Goal: Information Seeking & Learning: Check status

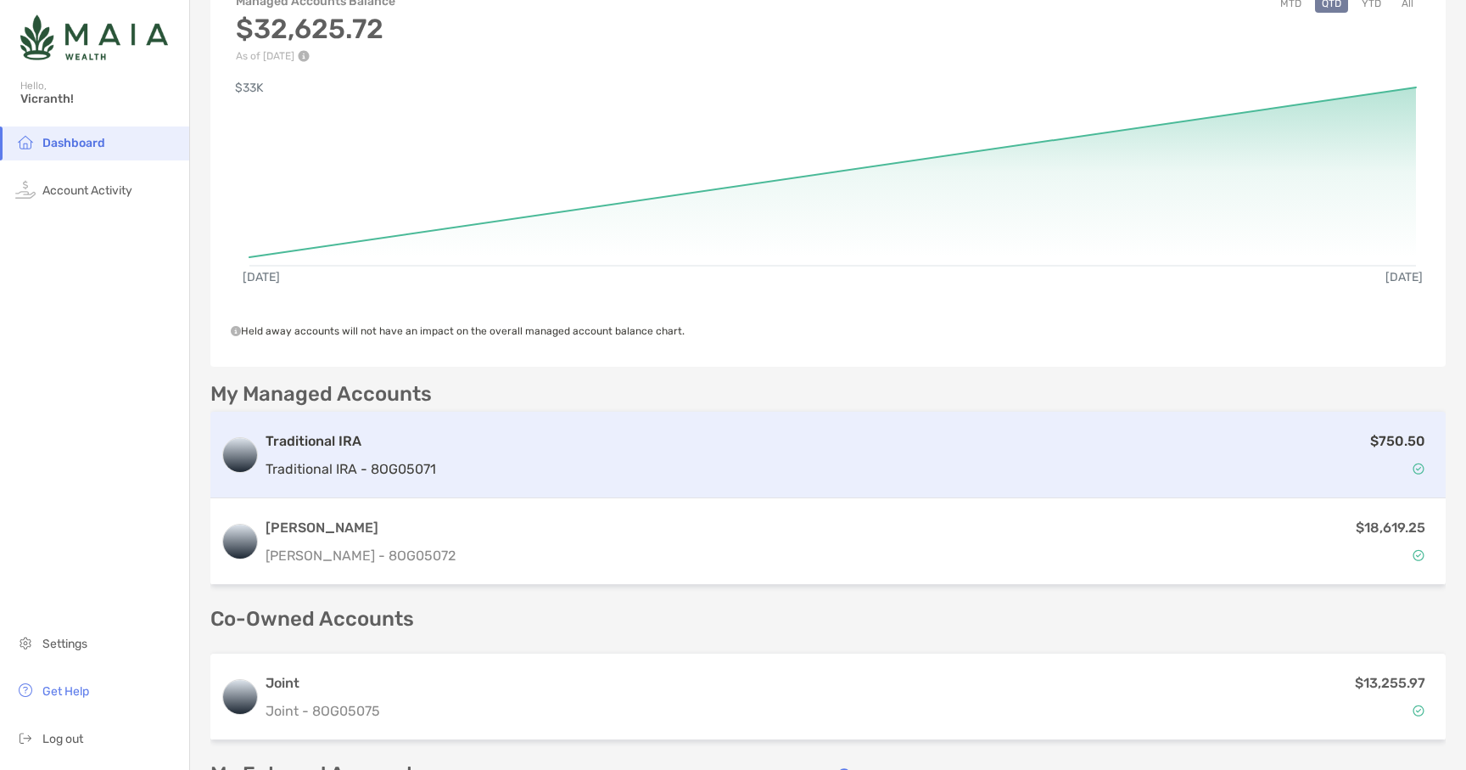
scroll to position [126, 0]
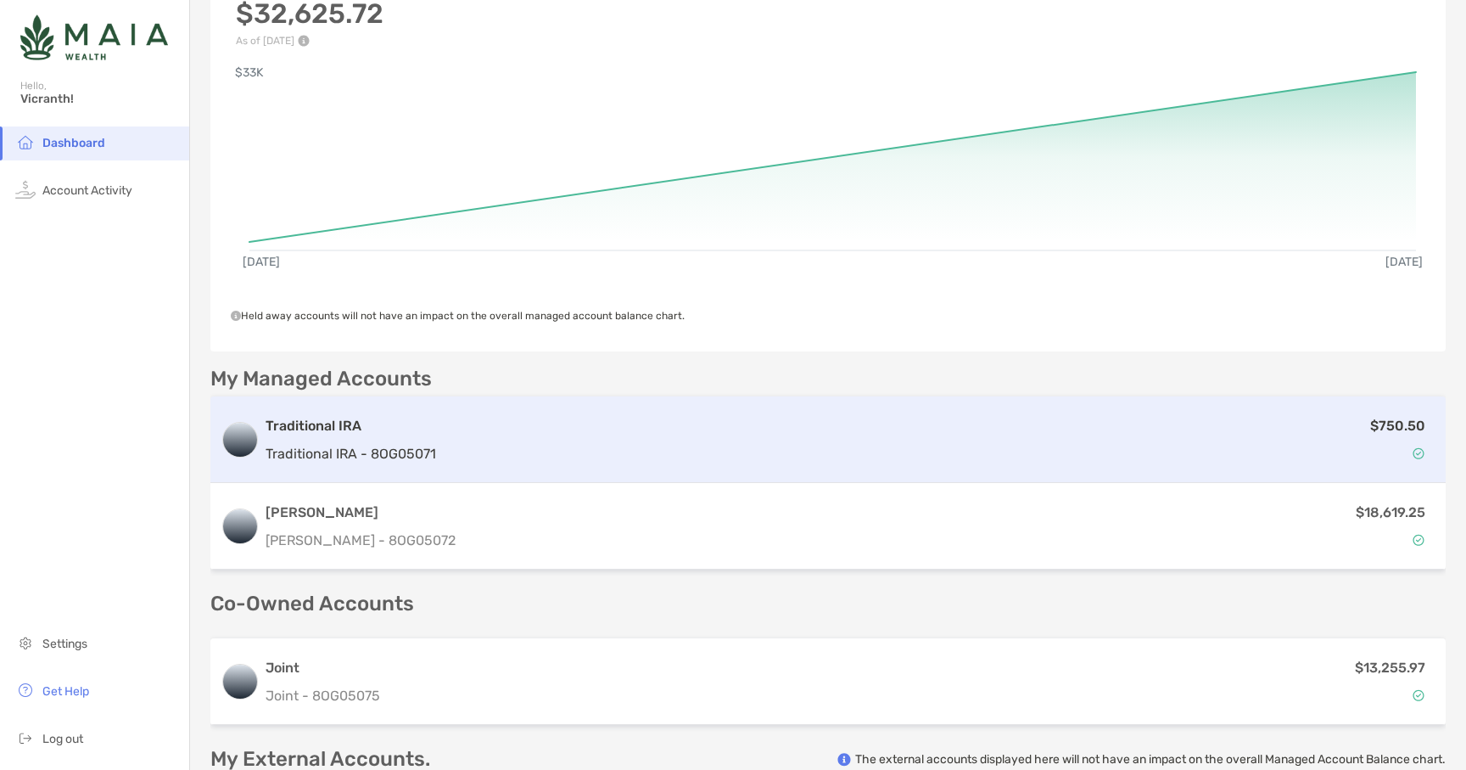
click at [501, 460] on div "$750.50" at bounding box center [939, 439] width 993 height 49
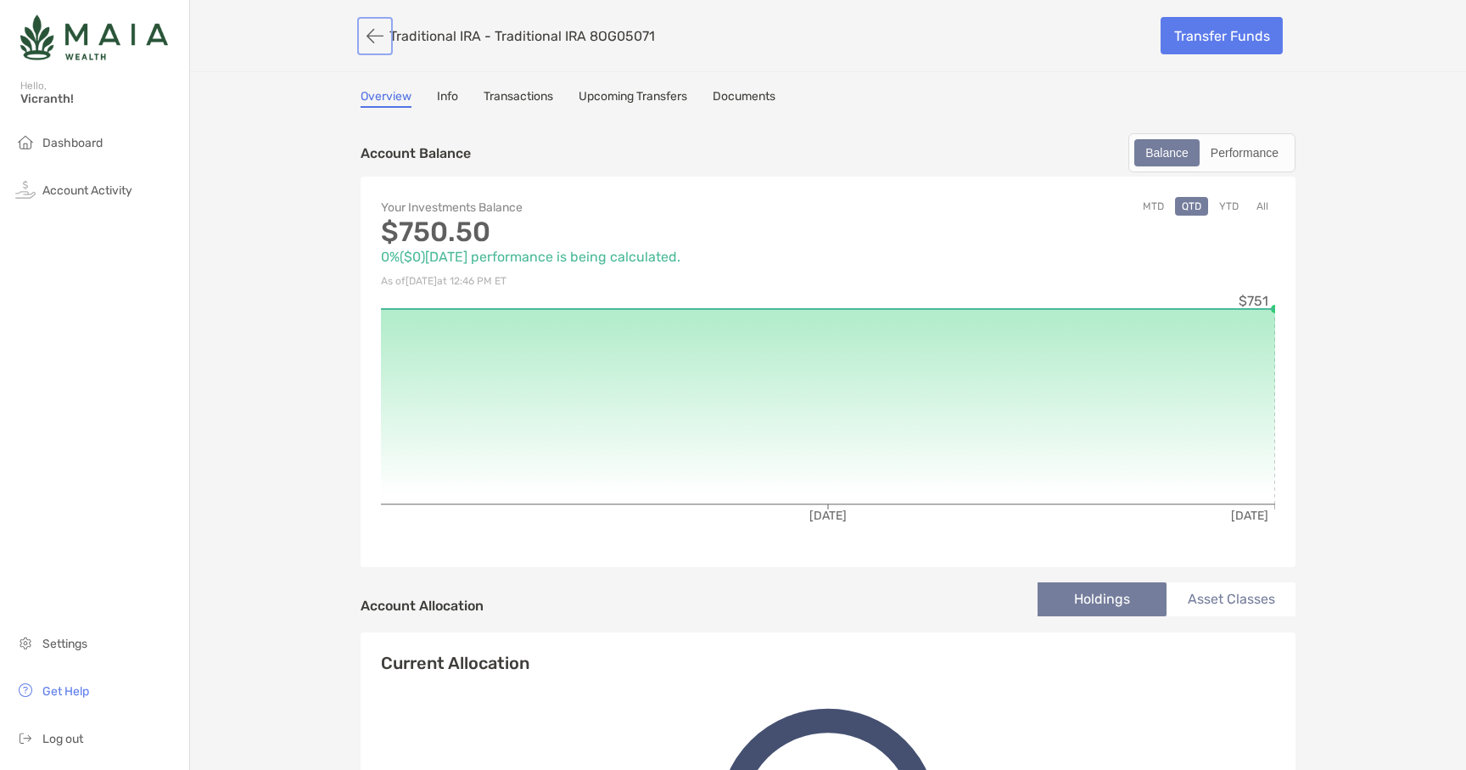
click at [380, 40] on button "button" at bounding box center [375, 35] width 29 height 31
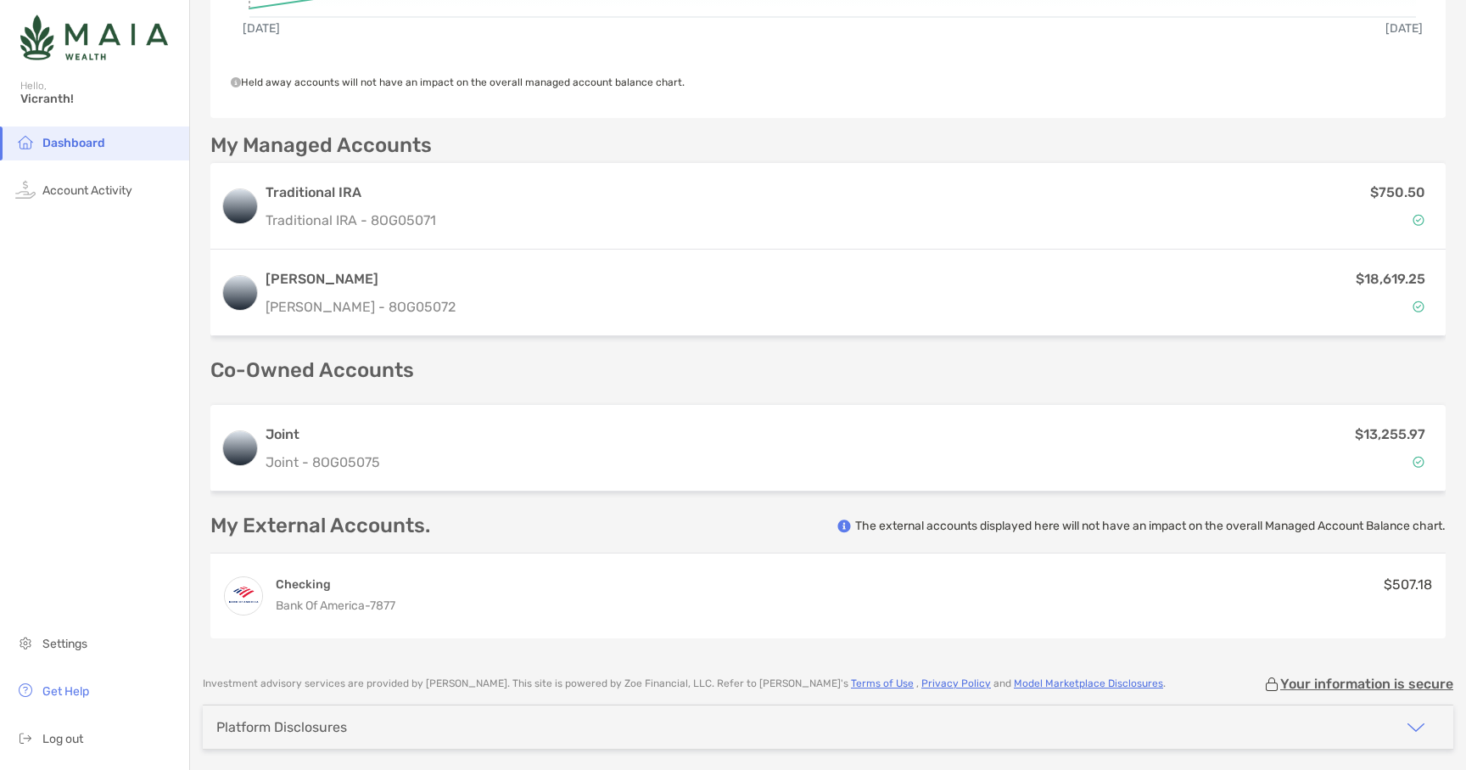
scroll to position [361, 0]
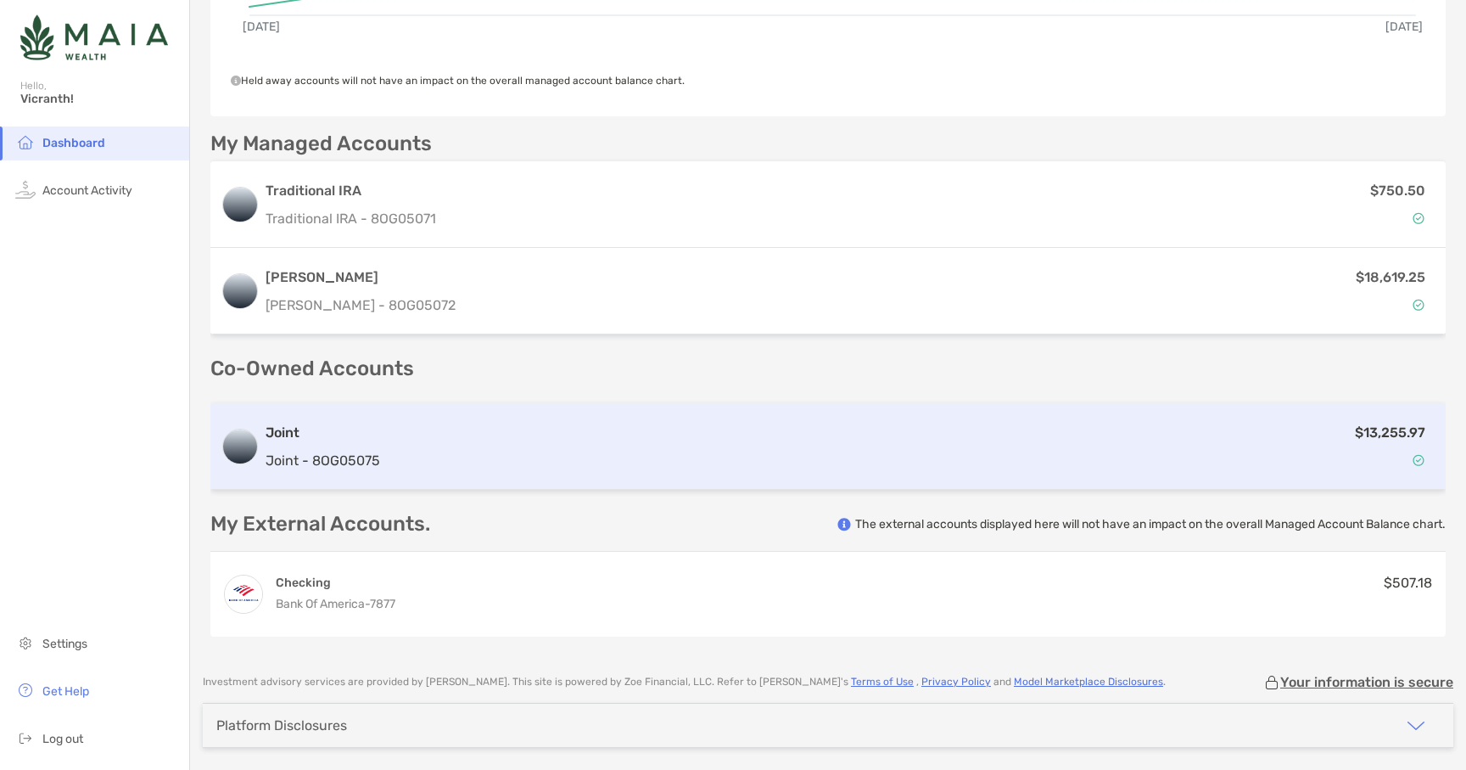
click at [599, 456] on div "$13,255.97" at bounding box center [911, 446] width 1049 height 49
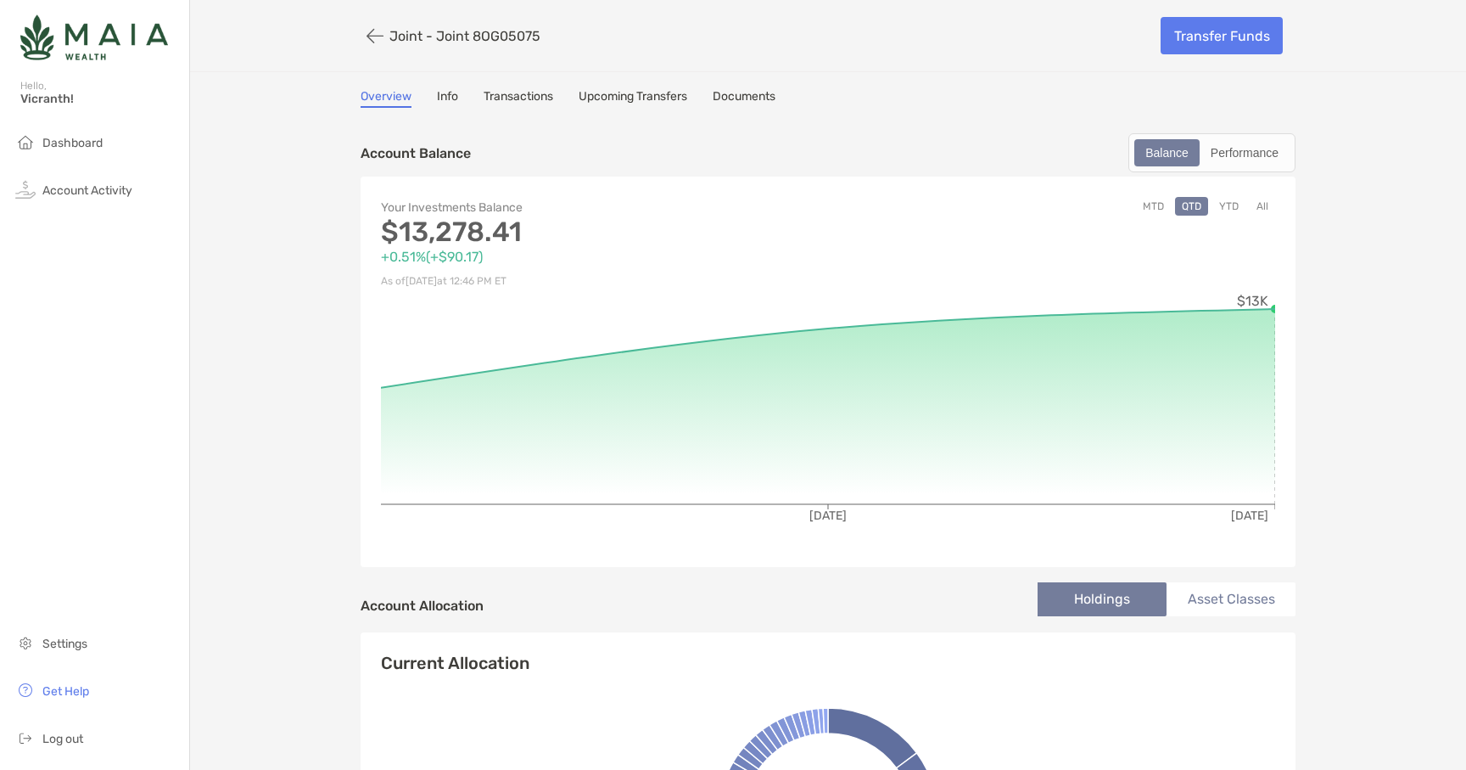
click at [1260, 208] on button "All" at bounding box center [1262, 206] width 25 height 19
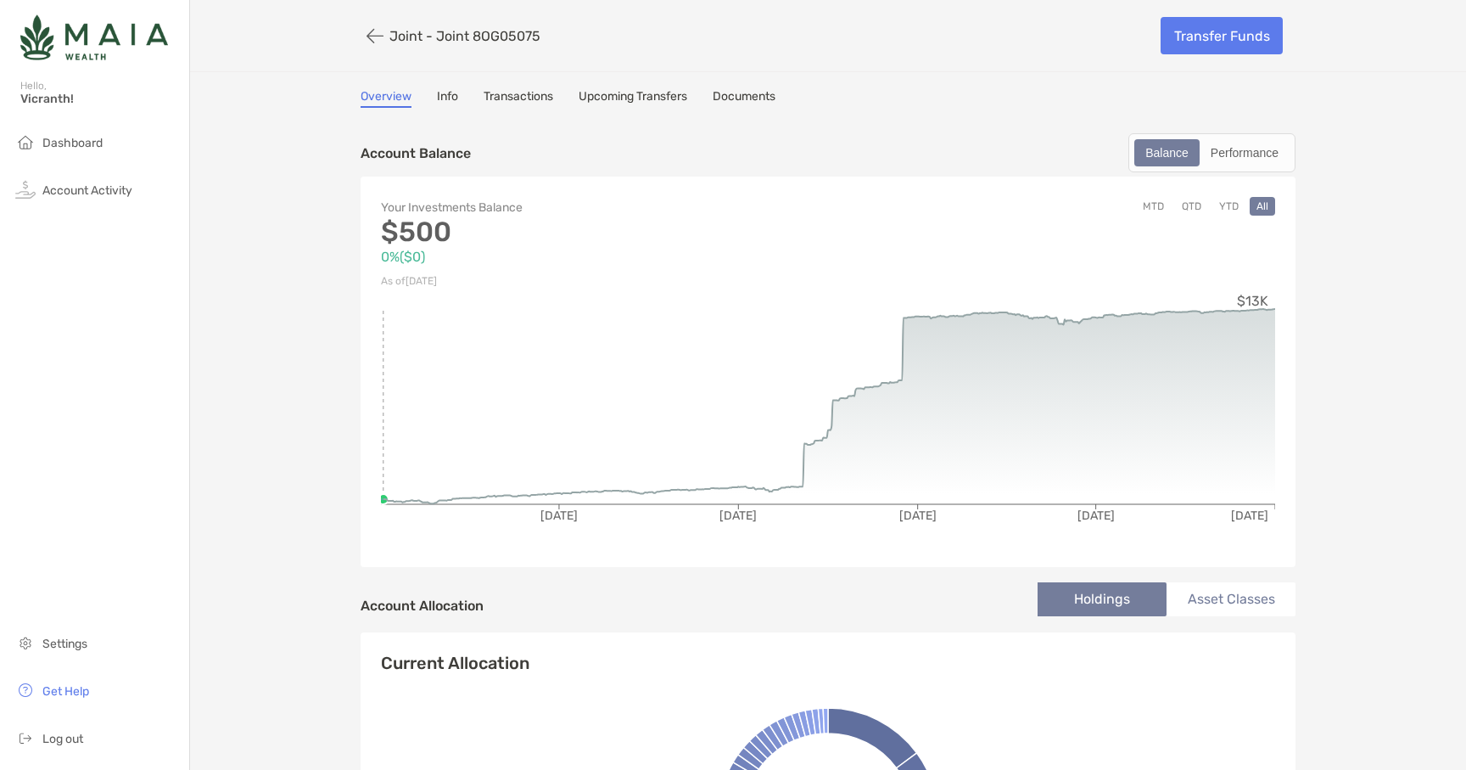
click at [1234, 205] on button "YTD" at bounding box center [1228, 206] width 33 height 19
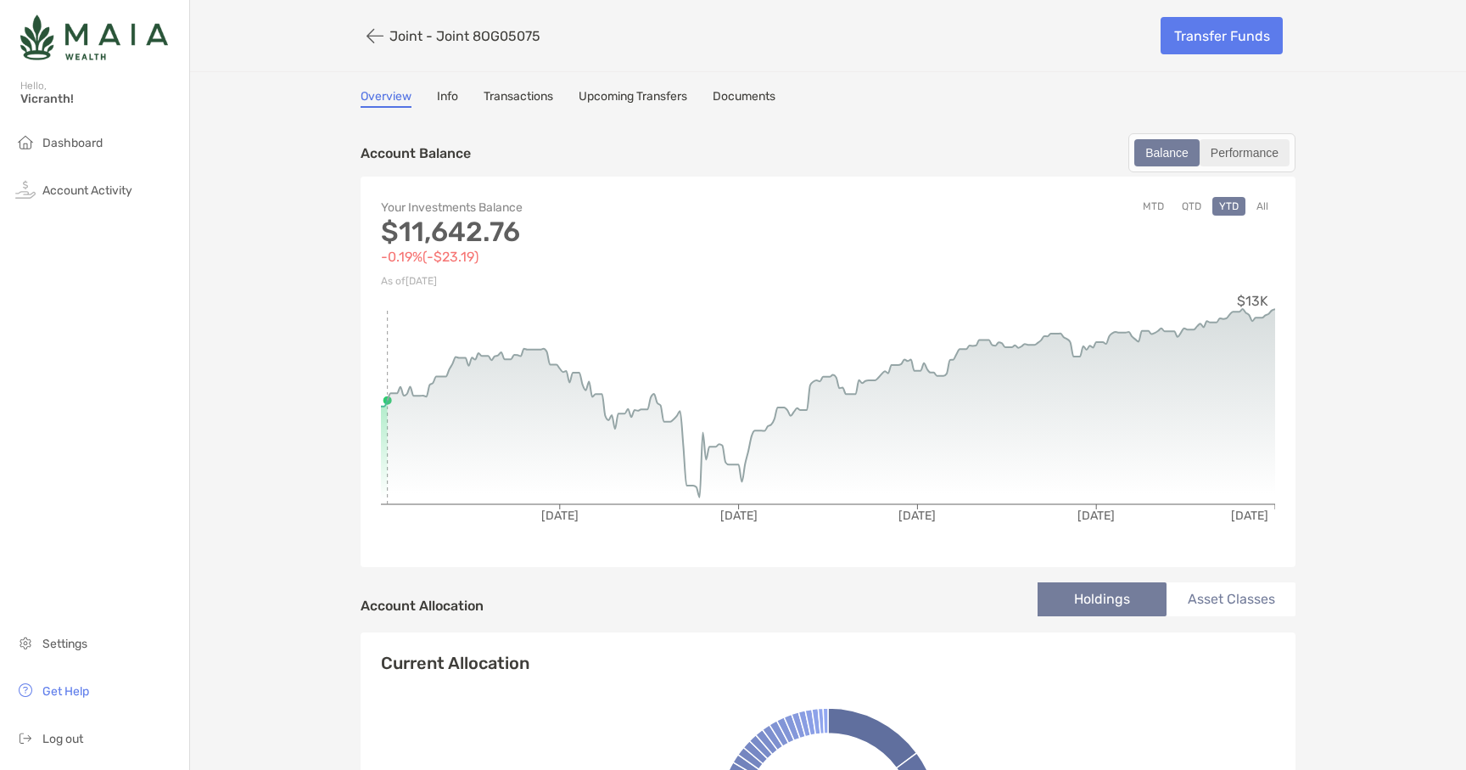
click at [1248, 159] on div "Performance" at bounding box center [1244, 153] width 87 height 24
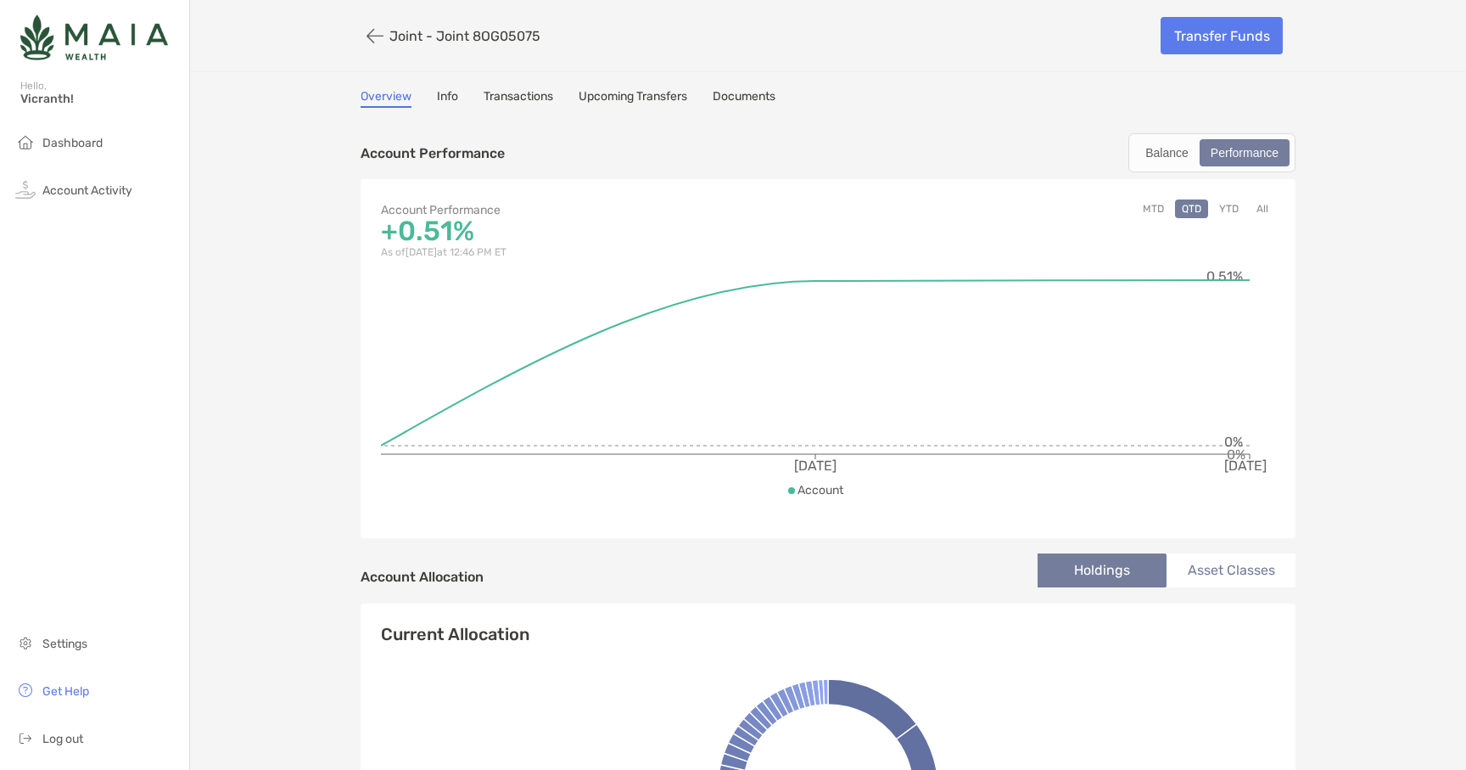
click at [1265, 210] on button "All" at bounding box center [1262, 208] width 25 height 19
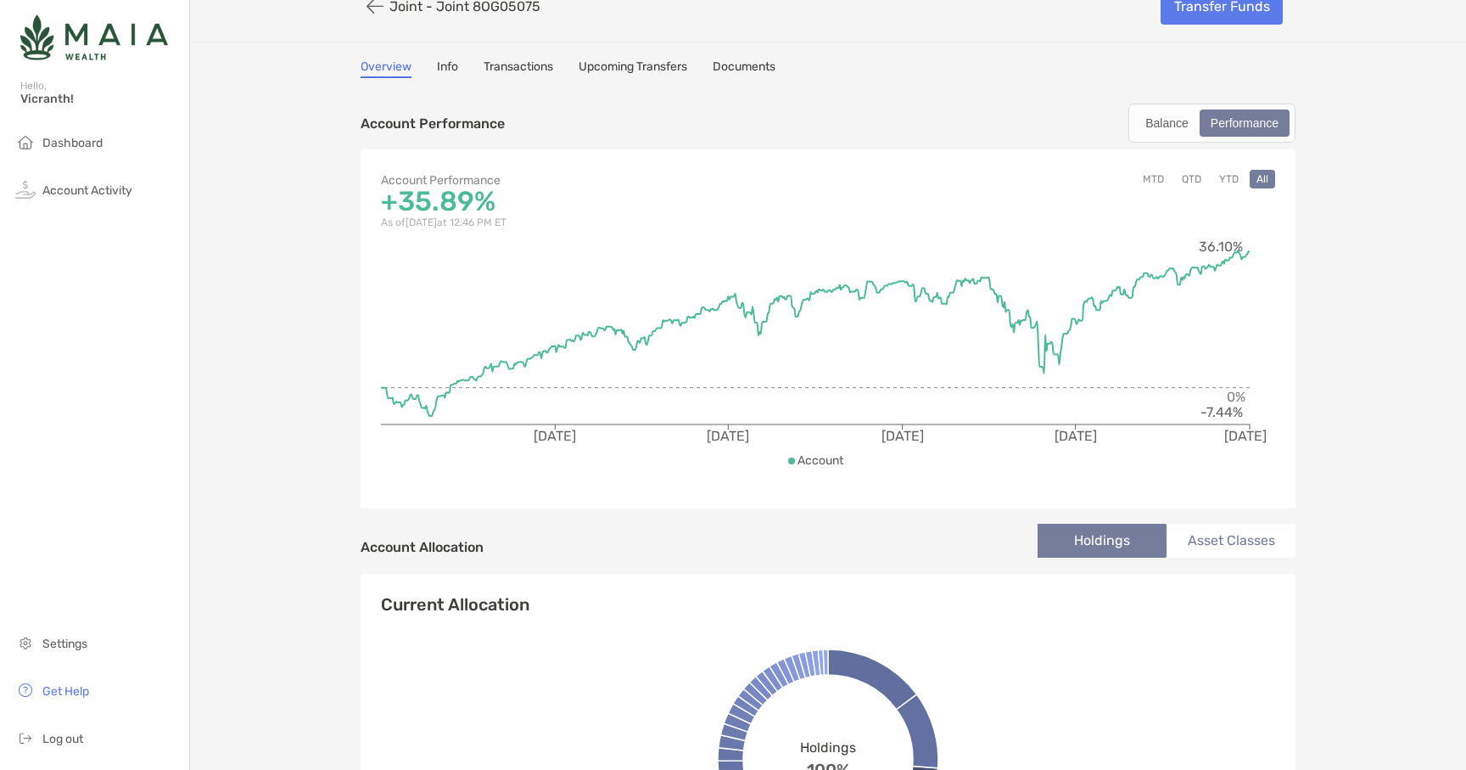
scroll to position [40, 0]
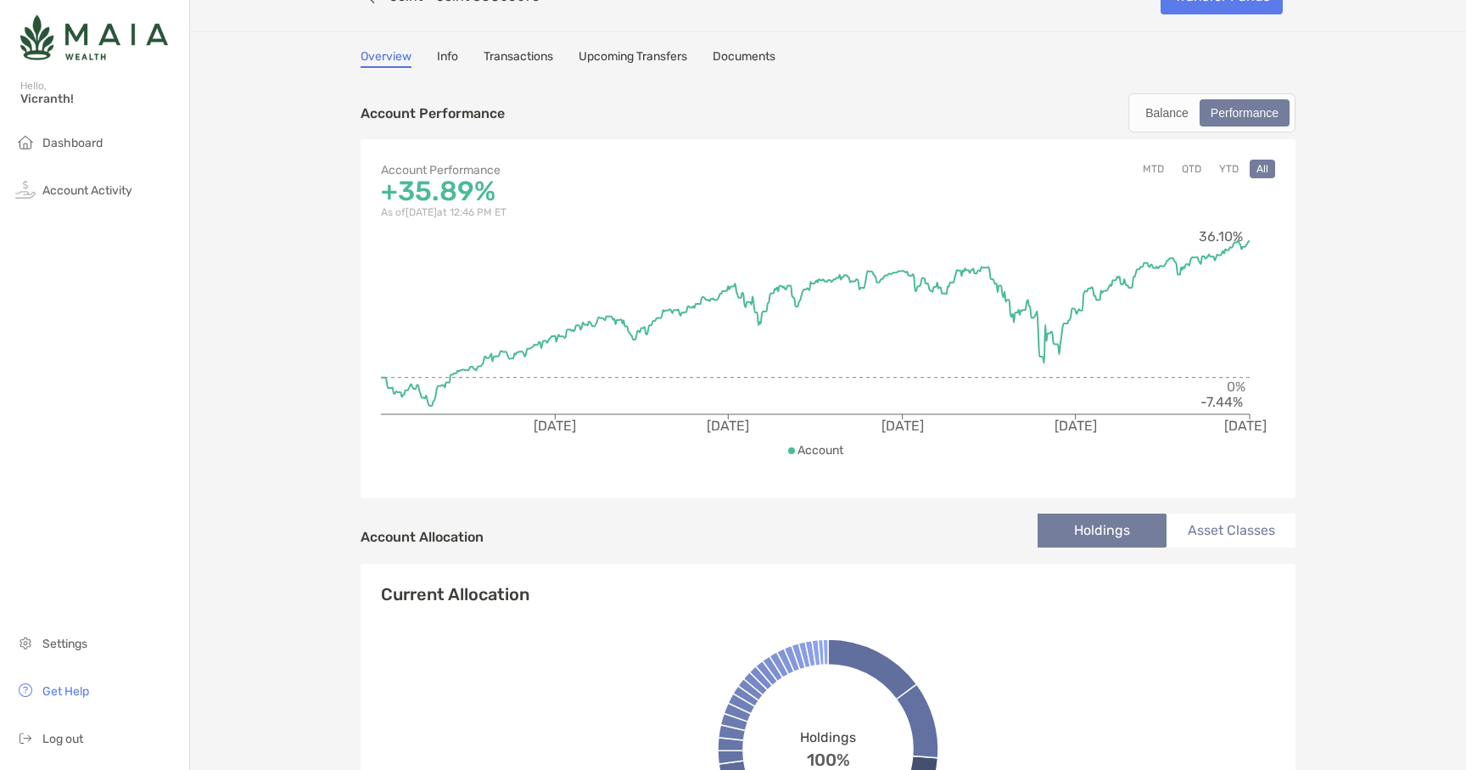
click at [1224, 171] on button "YTD" at bounding box center [1228, 169] width 33 height 19
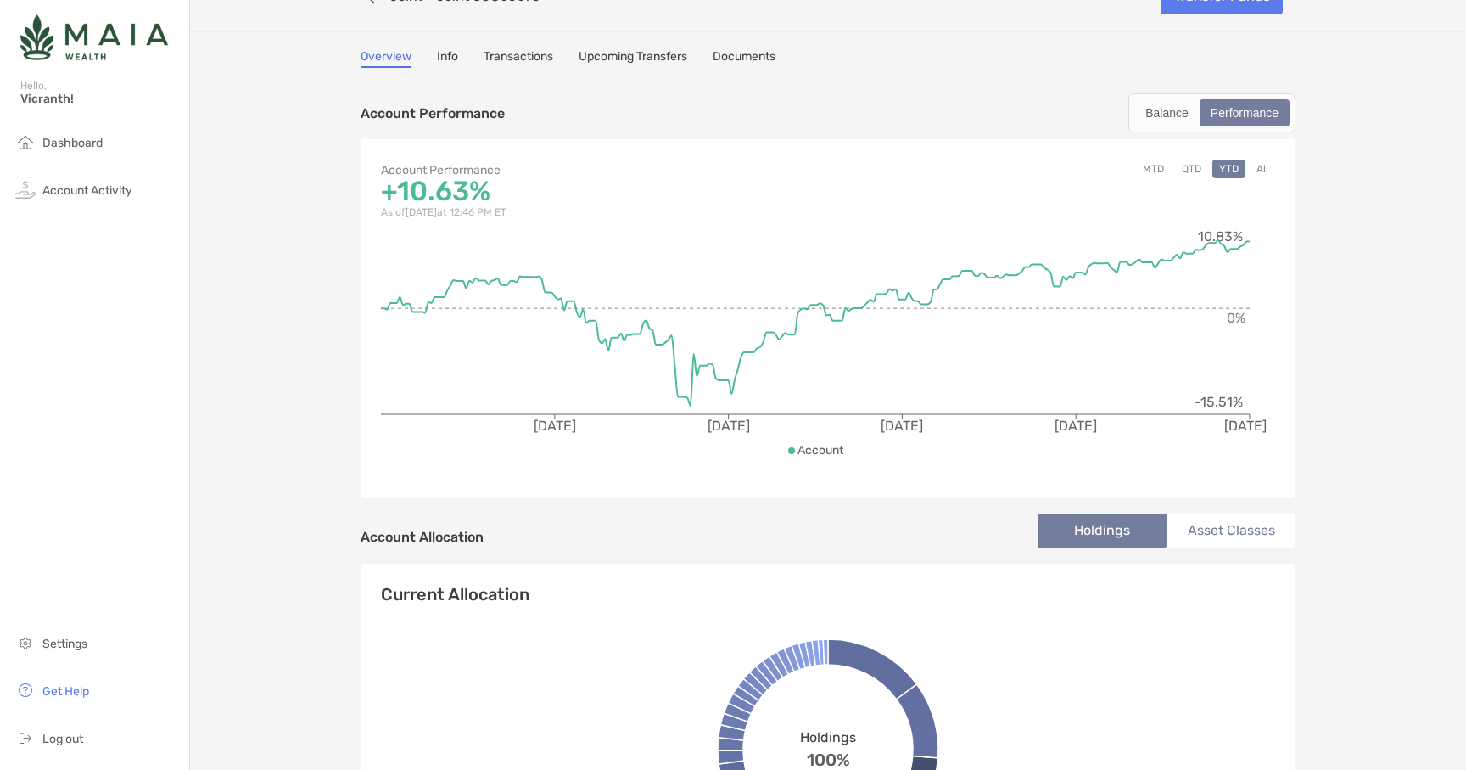
click at [1195, 171] on button "QTD" at bounding box center [1191, 169] width 33 height 19
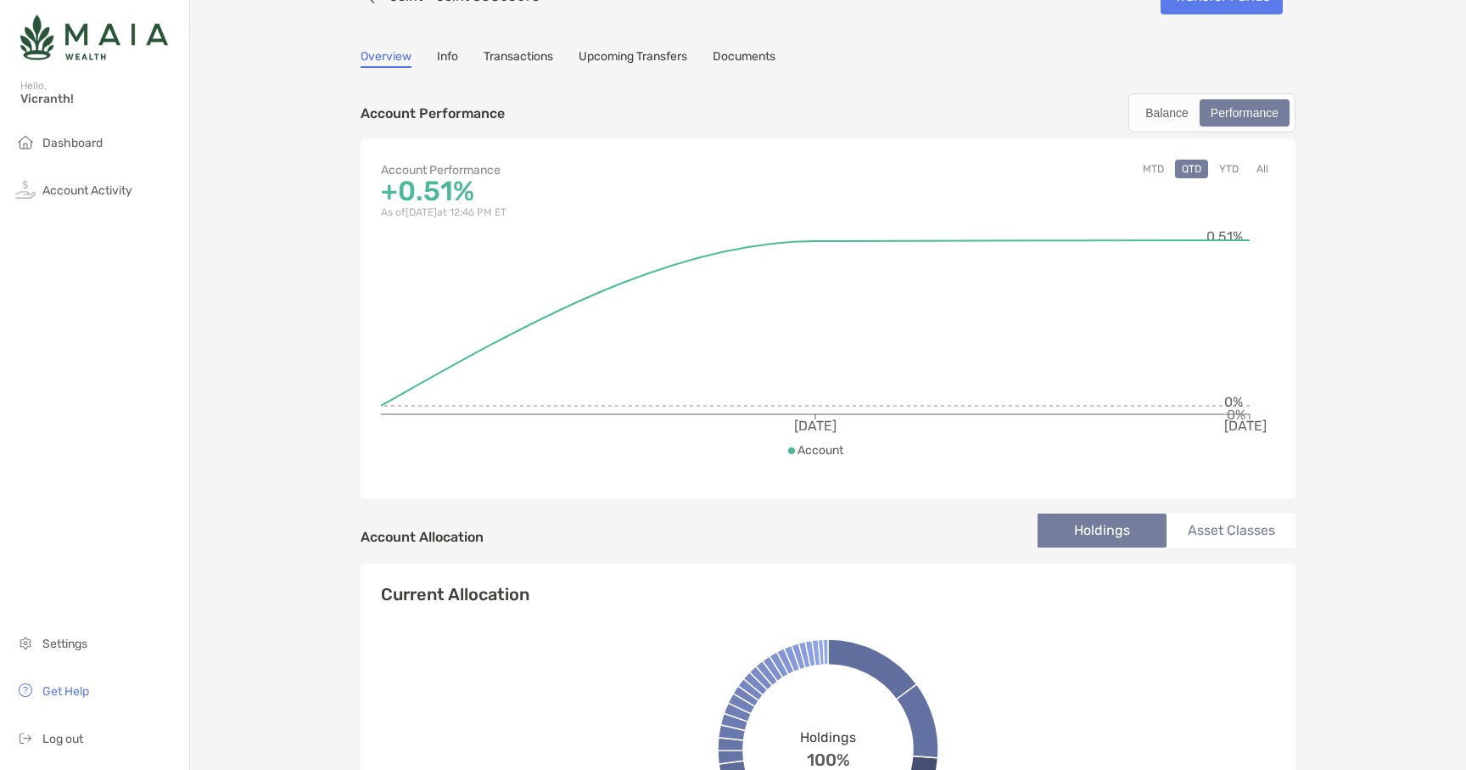
click at [1159, 171] on button "MTD" at bounding box center [1153, 169] width 35 height 19
click at [1264, 168] on button "All" at bounding box center [1262, 169] width 25 height 19
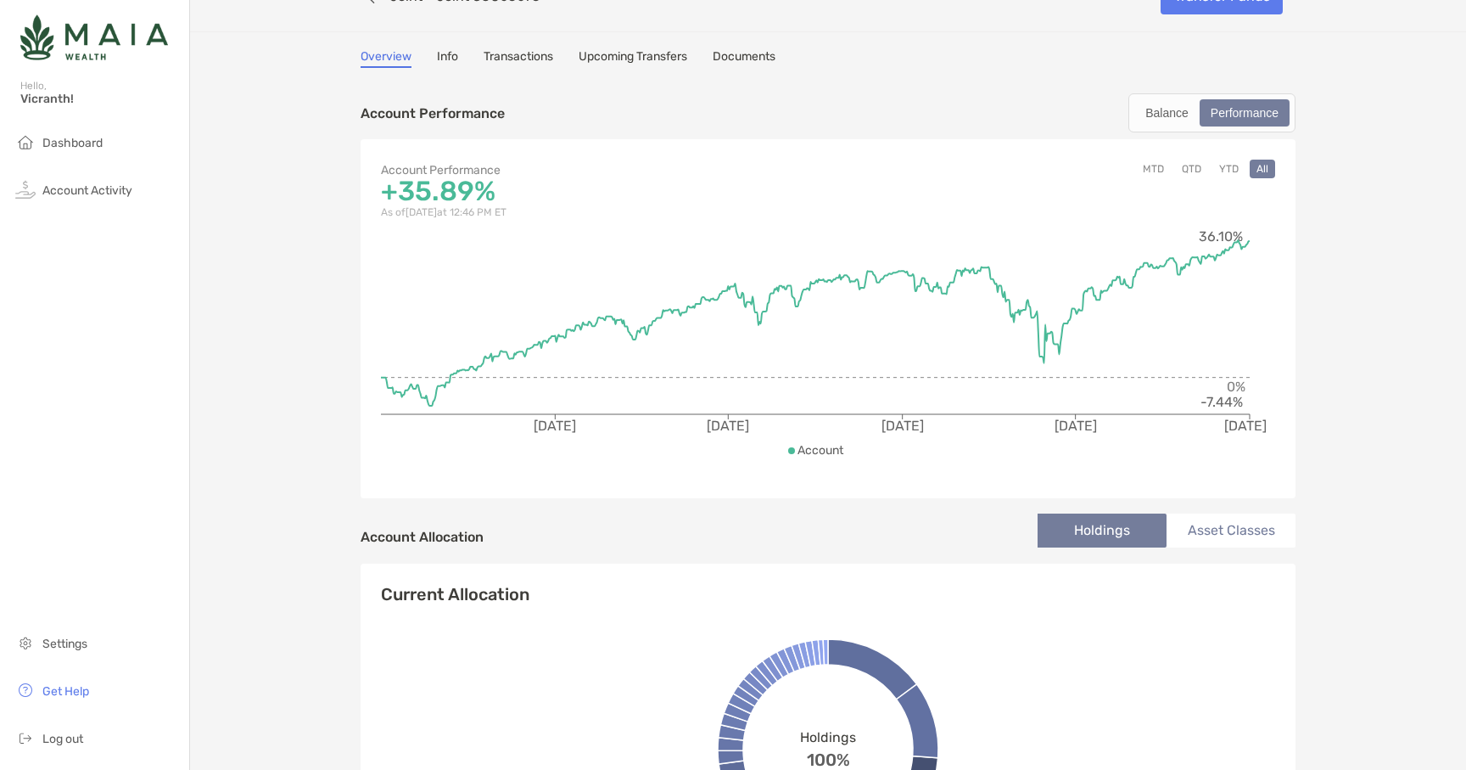
scroll to position [0, 0]
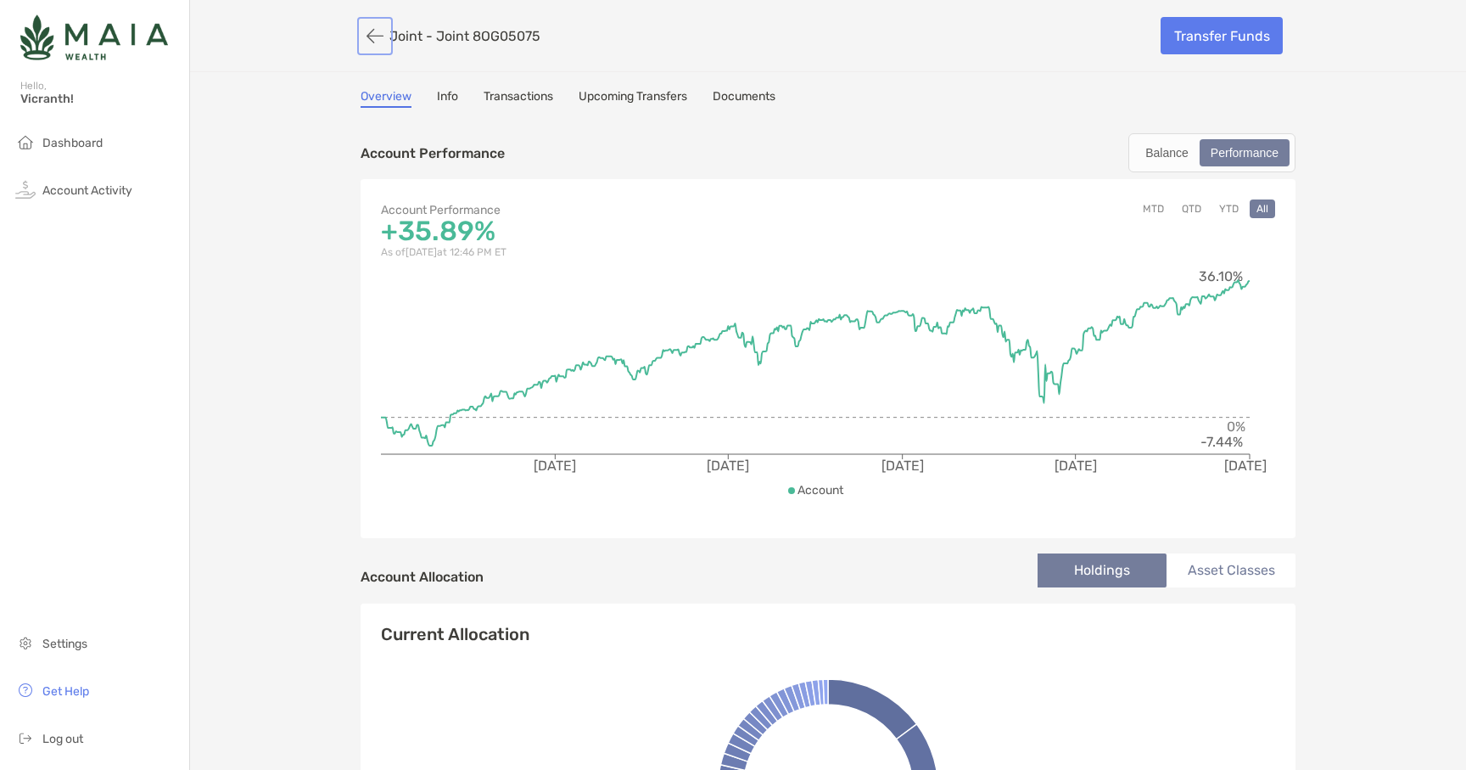
click at [381, 36] on button "button" at bounding box center [375, 35] width 29 height 31
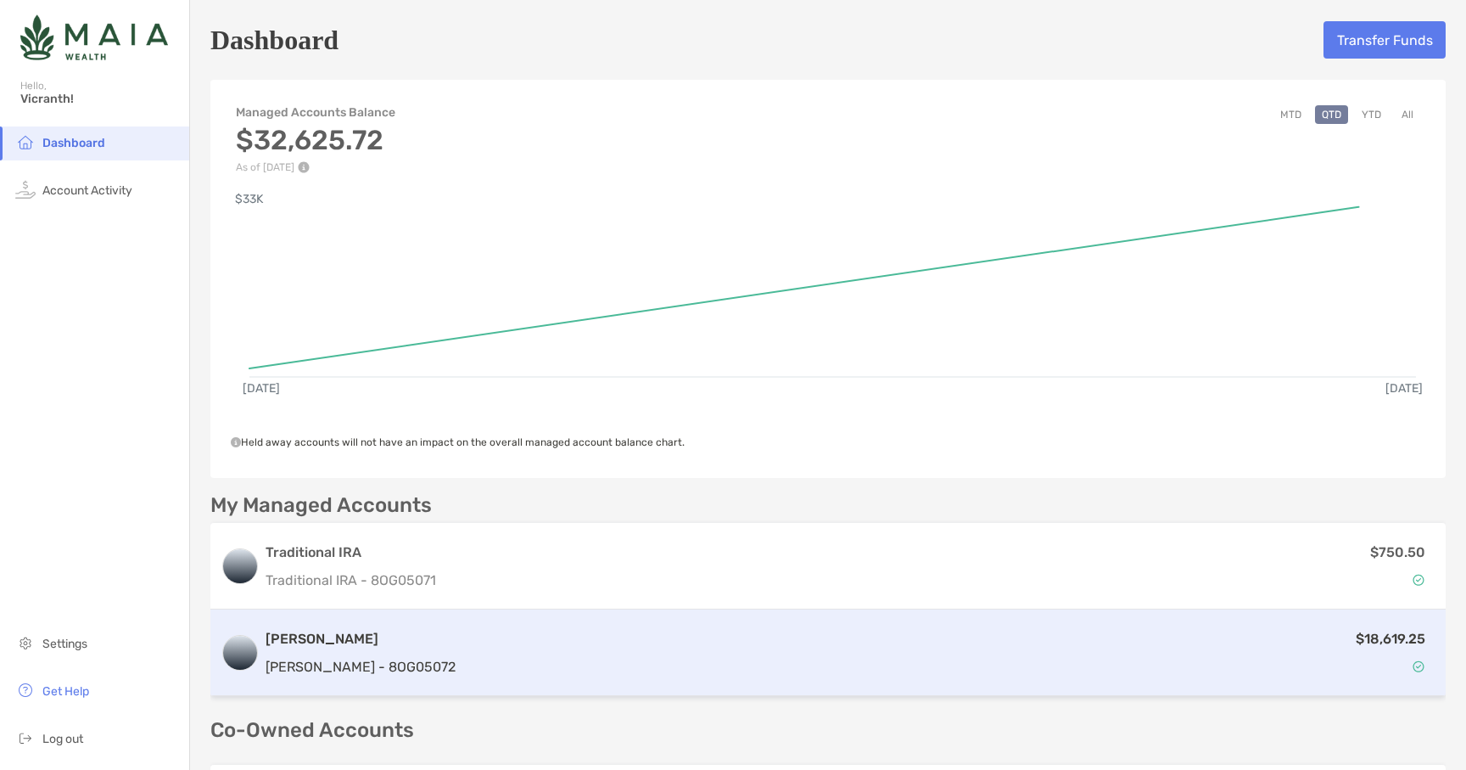
click at [462, 641] on div "$18,619.25" at bounding box center [948, 652] width 973 height 49
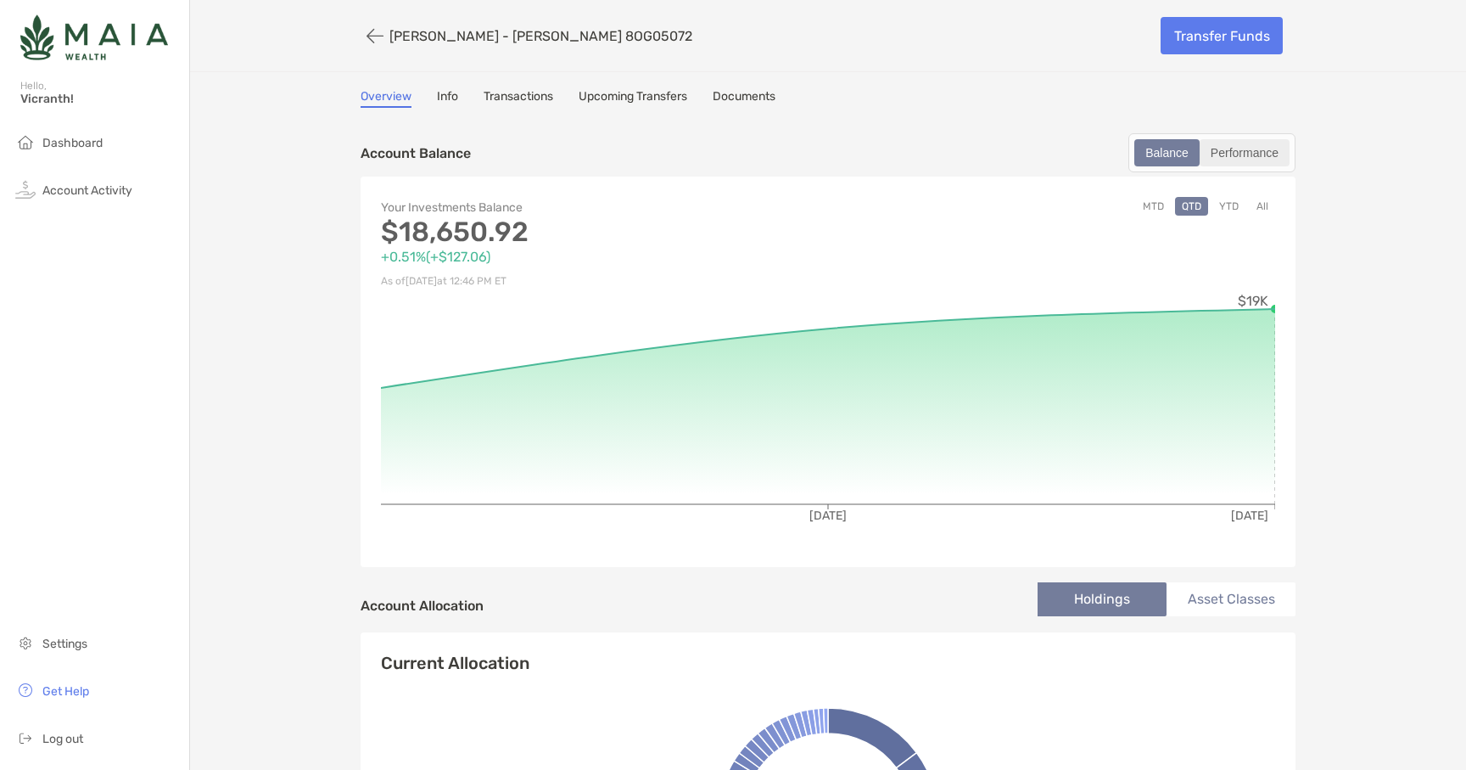
click at [1257, 149] on div "Performance" at bounding box center [1244, 153] width 87 height 24
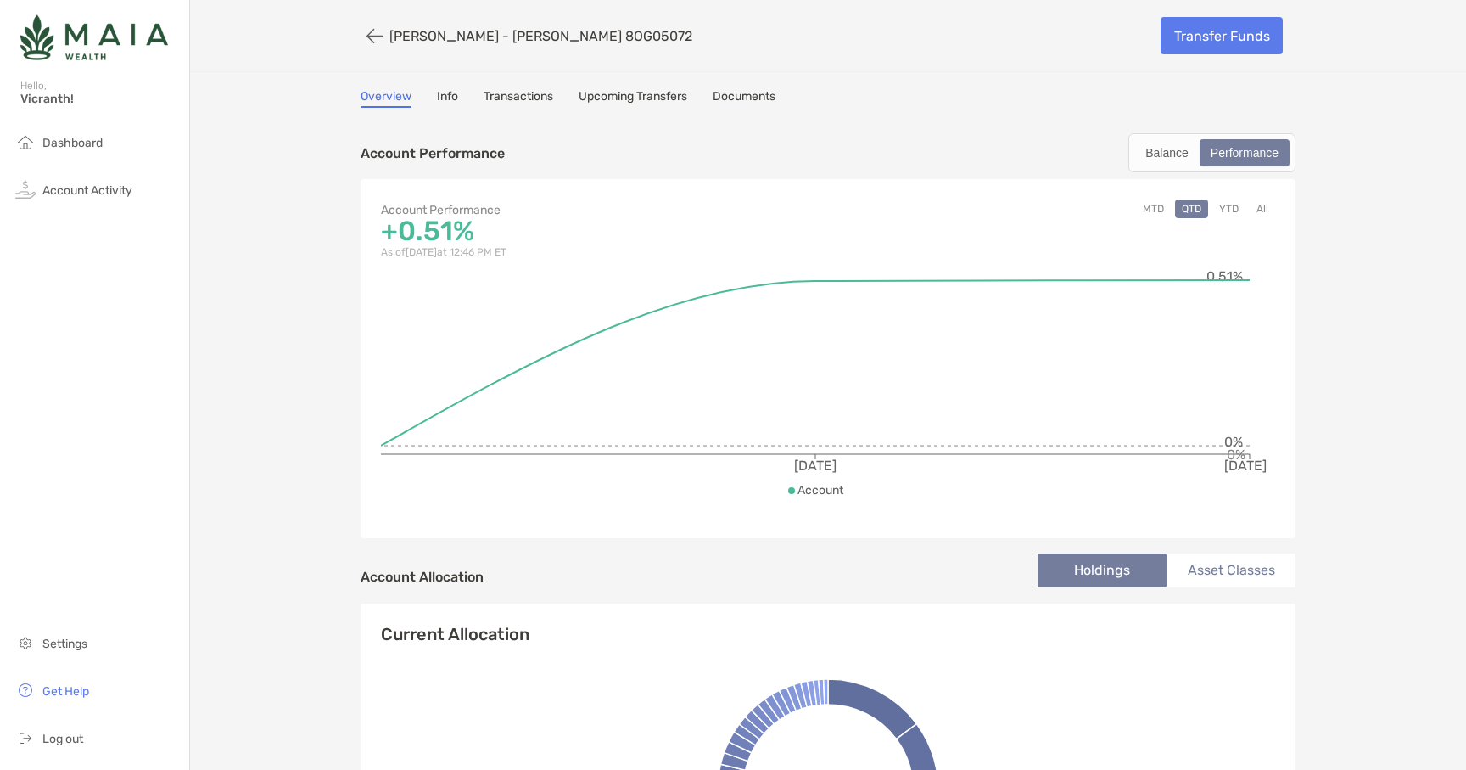
click at [1262, 209] on button "All" at bounding box center [1262, 208] width 25 height 19
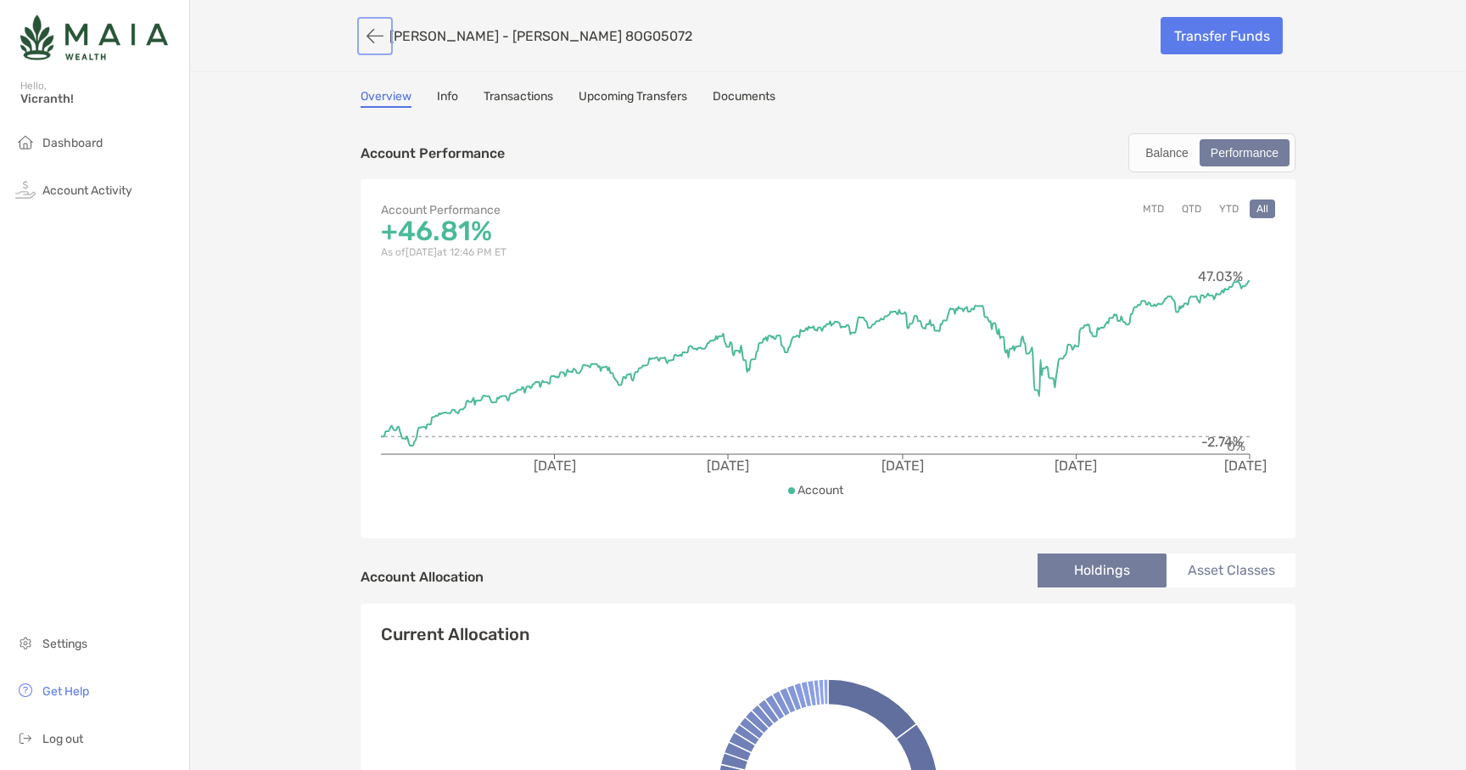
click at [378, 40] on button "button" at bounding box center [375, 35] width 29 height 31
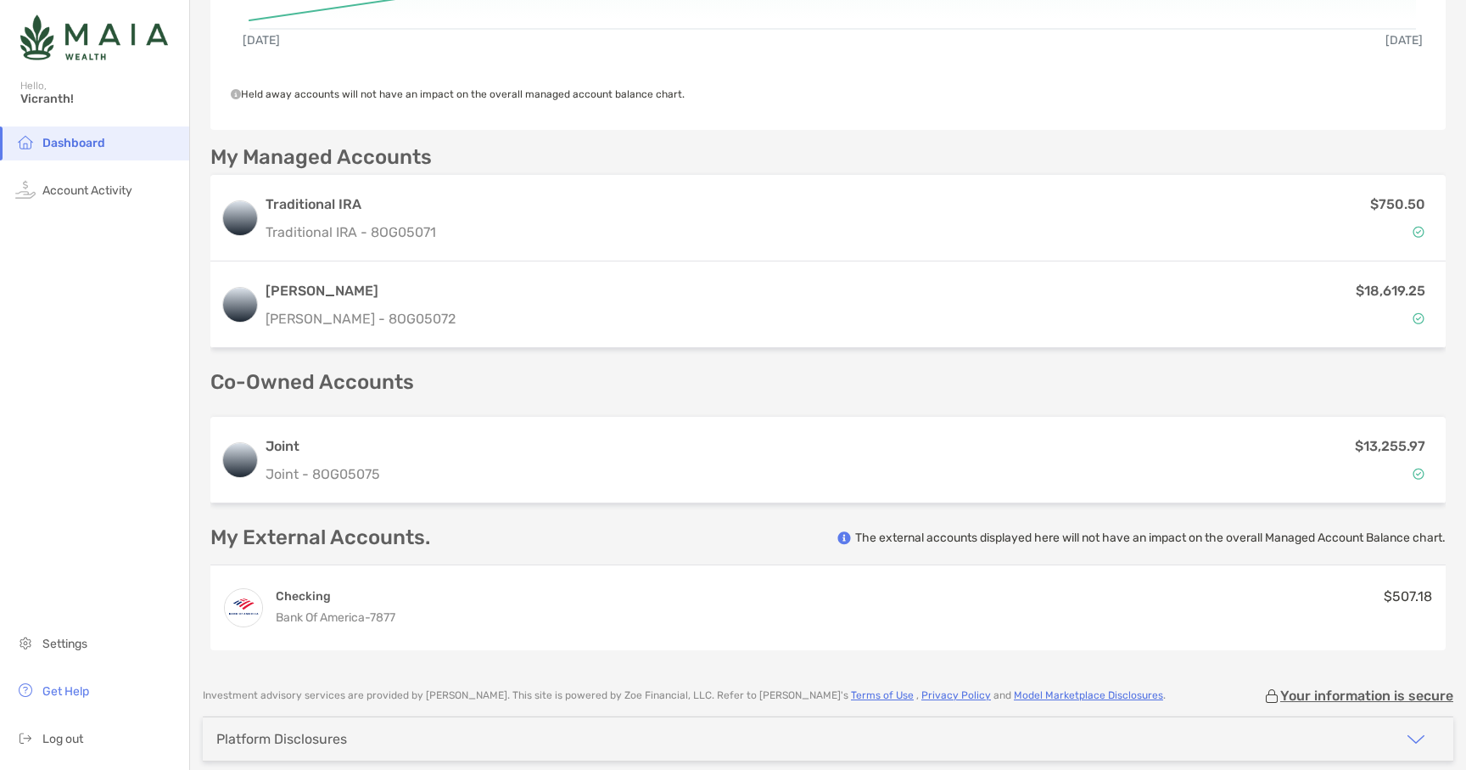
scroll to position [420, 0]
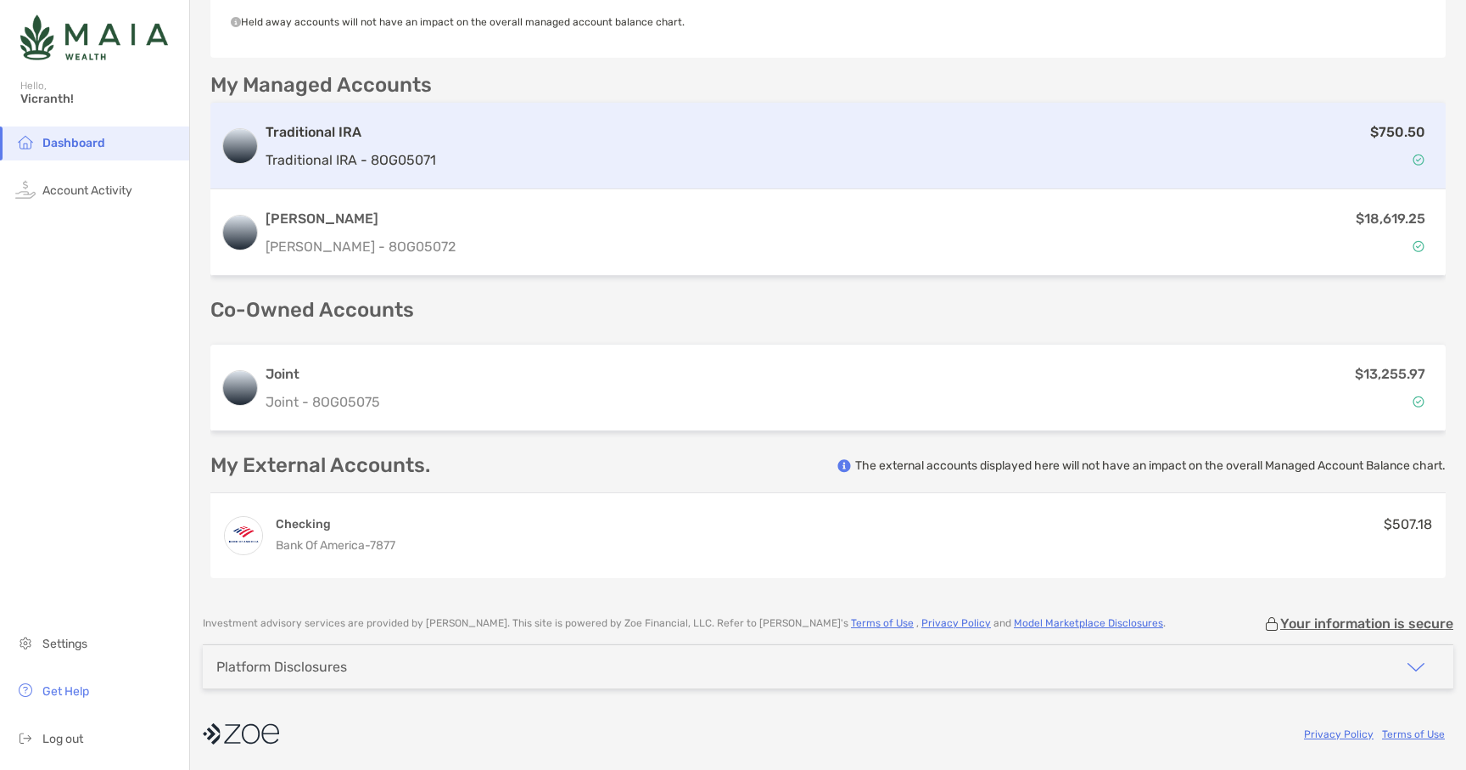
click at [613, 168] on div "$750.50" at bounding box center [939, 145] width 993 height 49
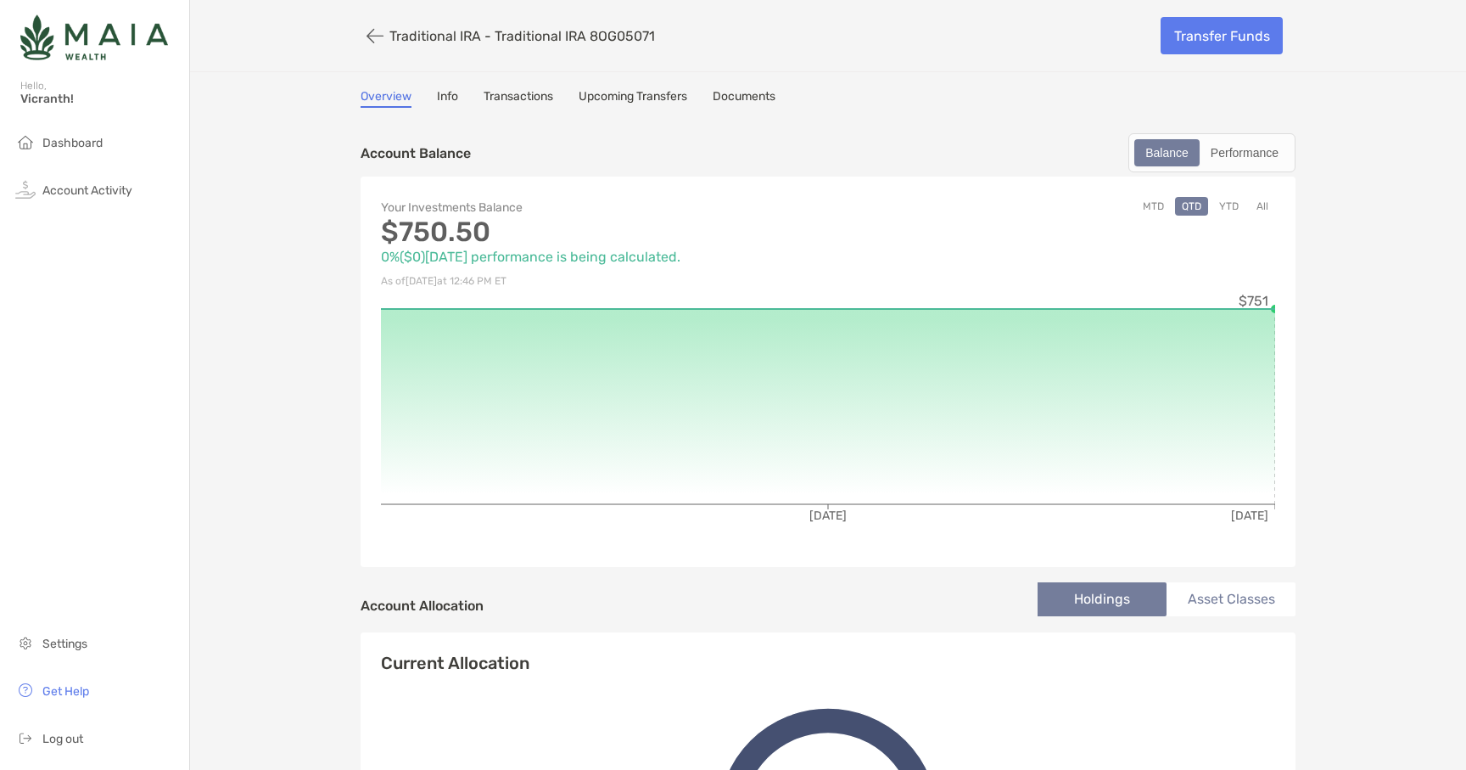
click at [515, 93] on link "Transactions" at bounding box center [519, 98] width 70 height 19
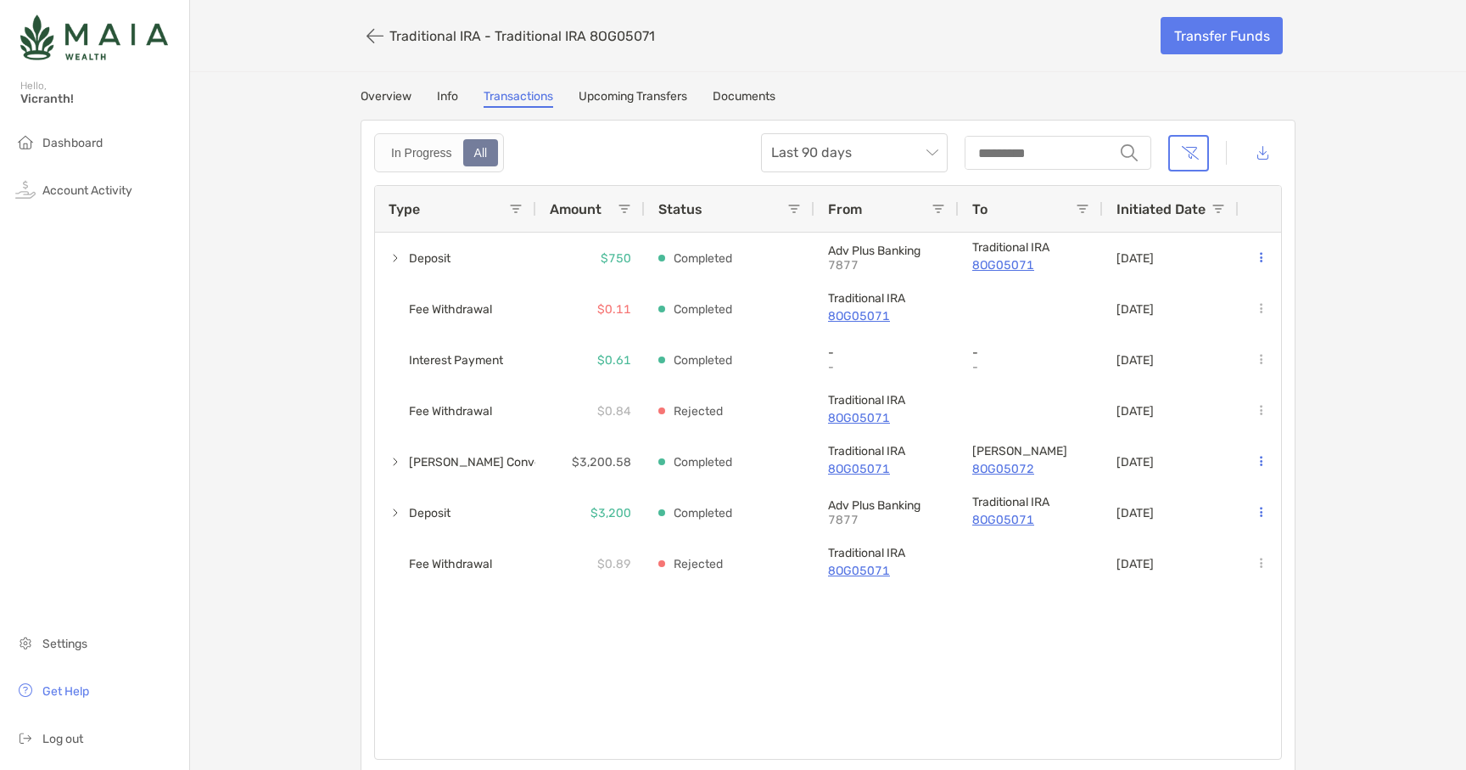
click at [370, 99] on link "Overview" at bounding box center [386, 98] width 51 height 19
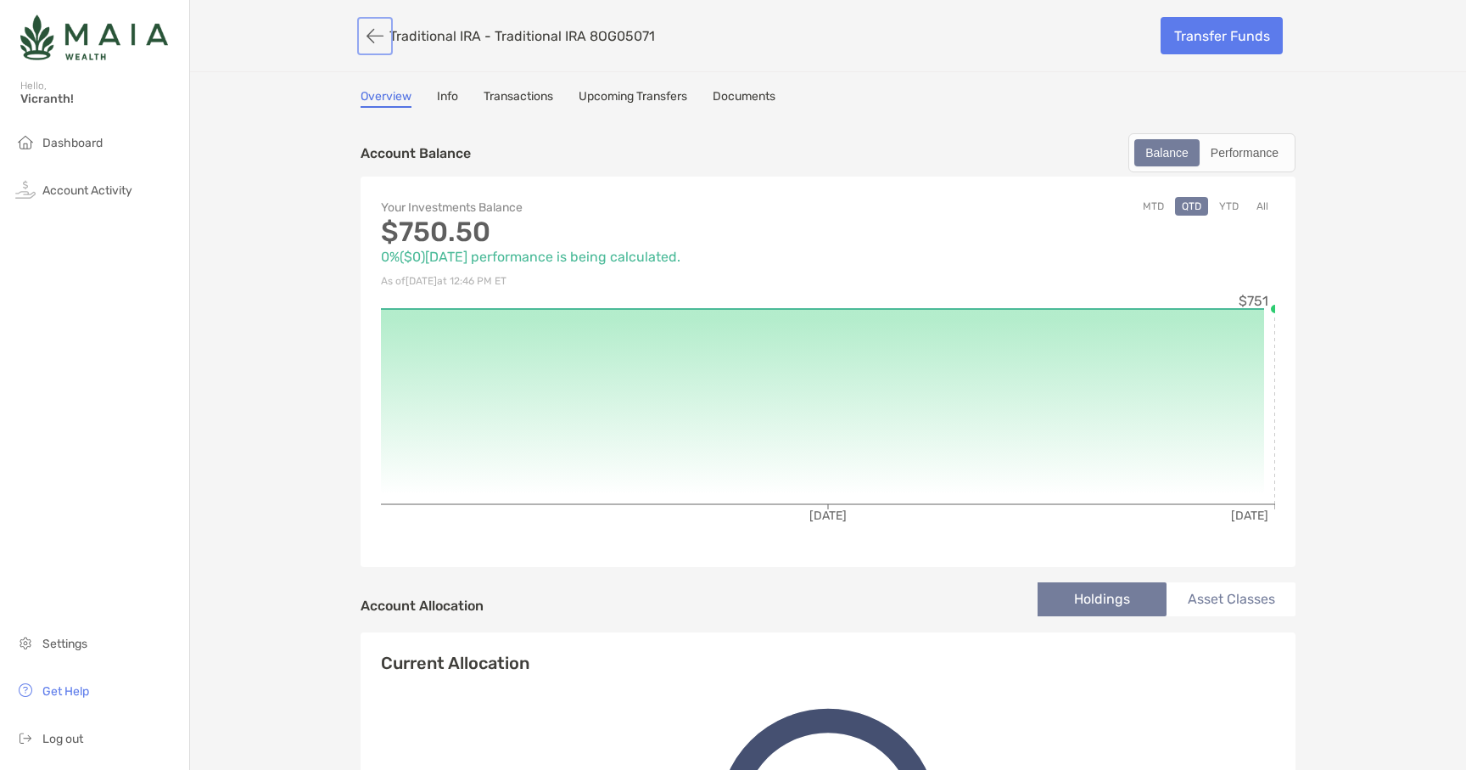
click at [381, 40] on button "button" at bounding box center [375, 35] width 29 height 31
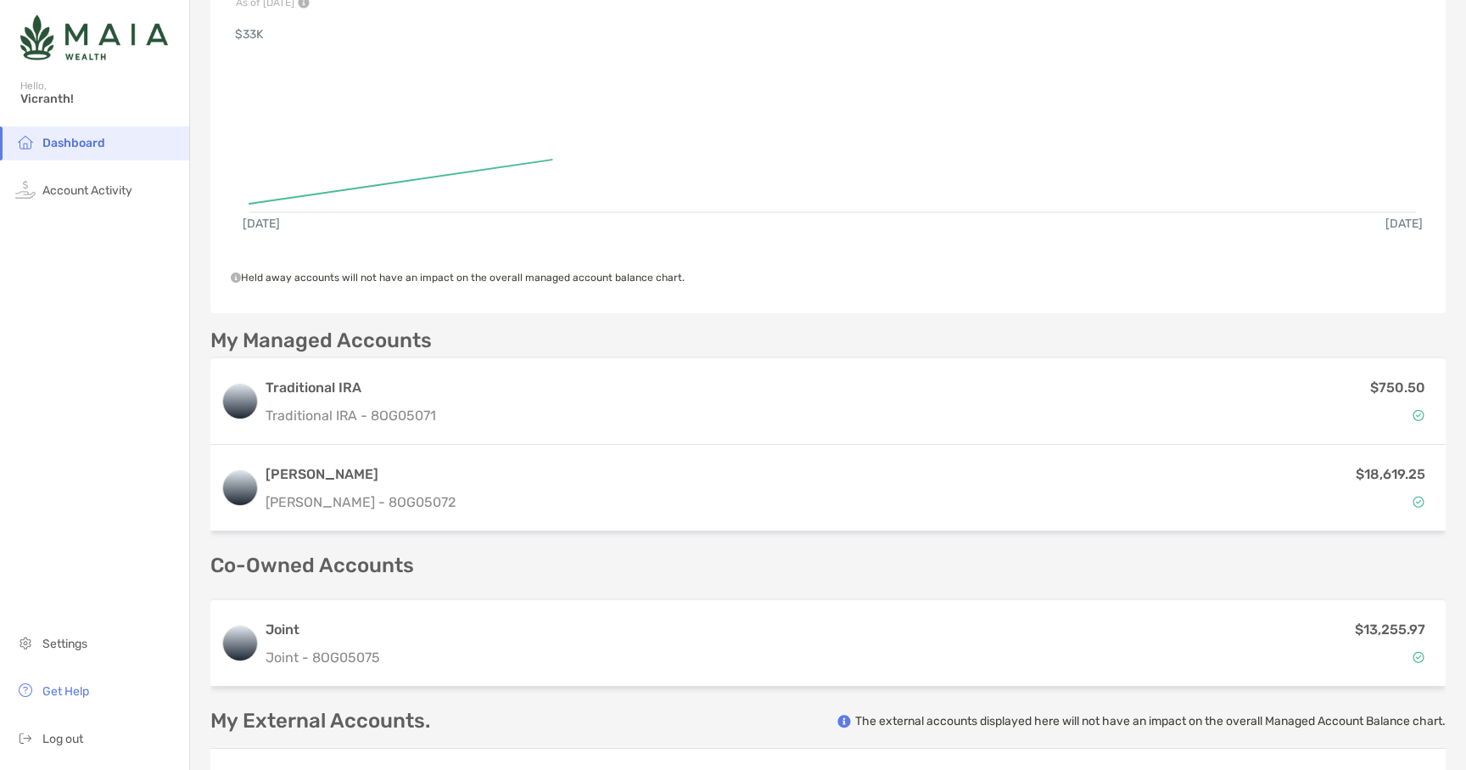
scroll to position [186, 0]
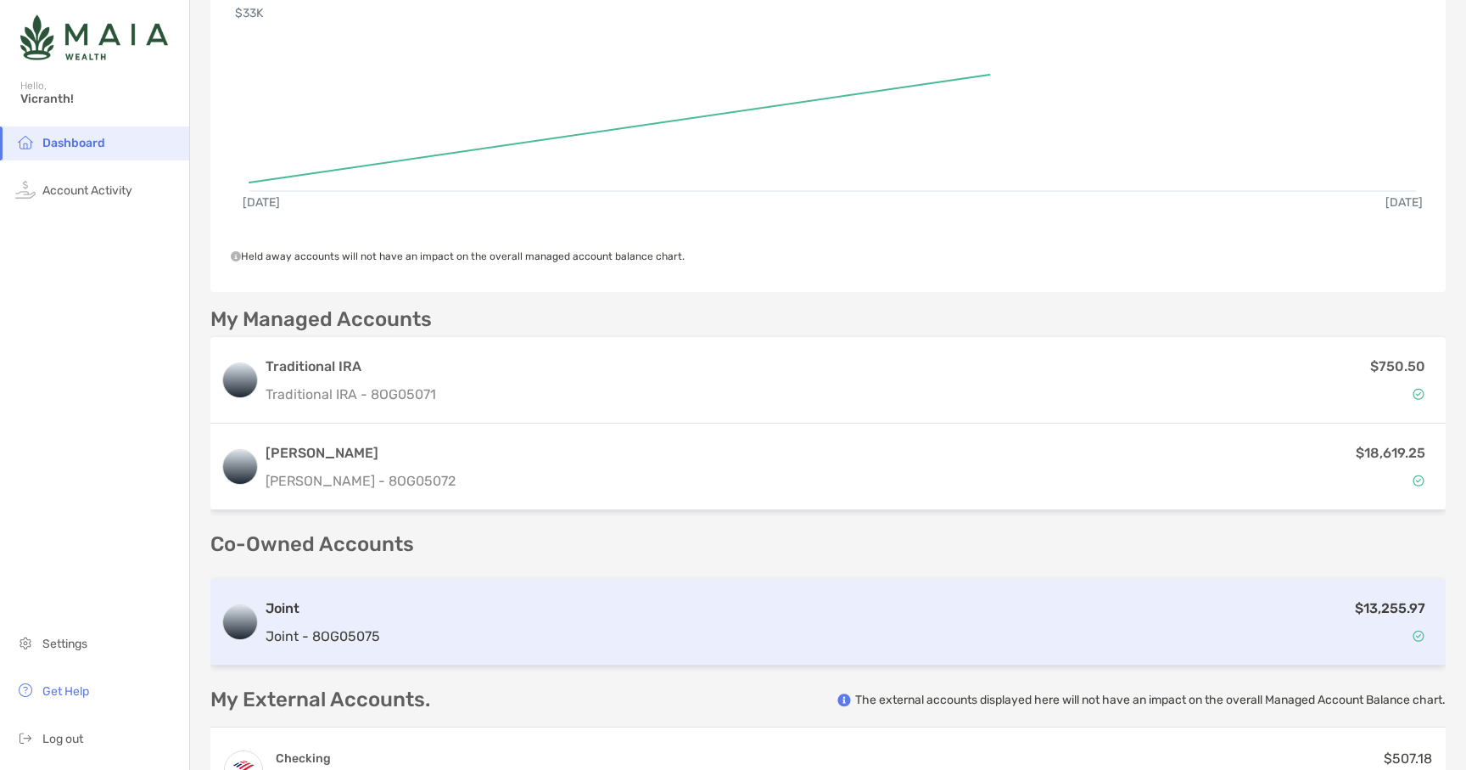
click at [499, 645] on div "$13,255.97" at bounding box center [911, 621] width 1049 height 49
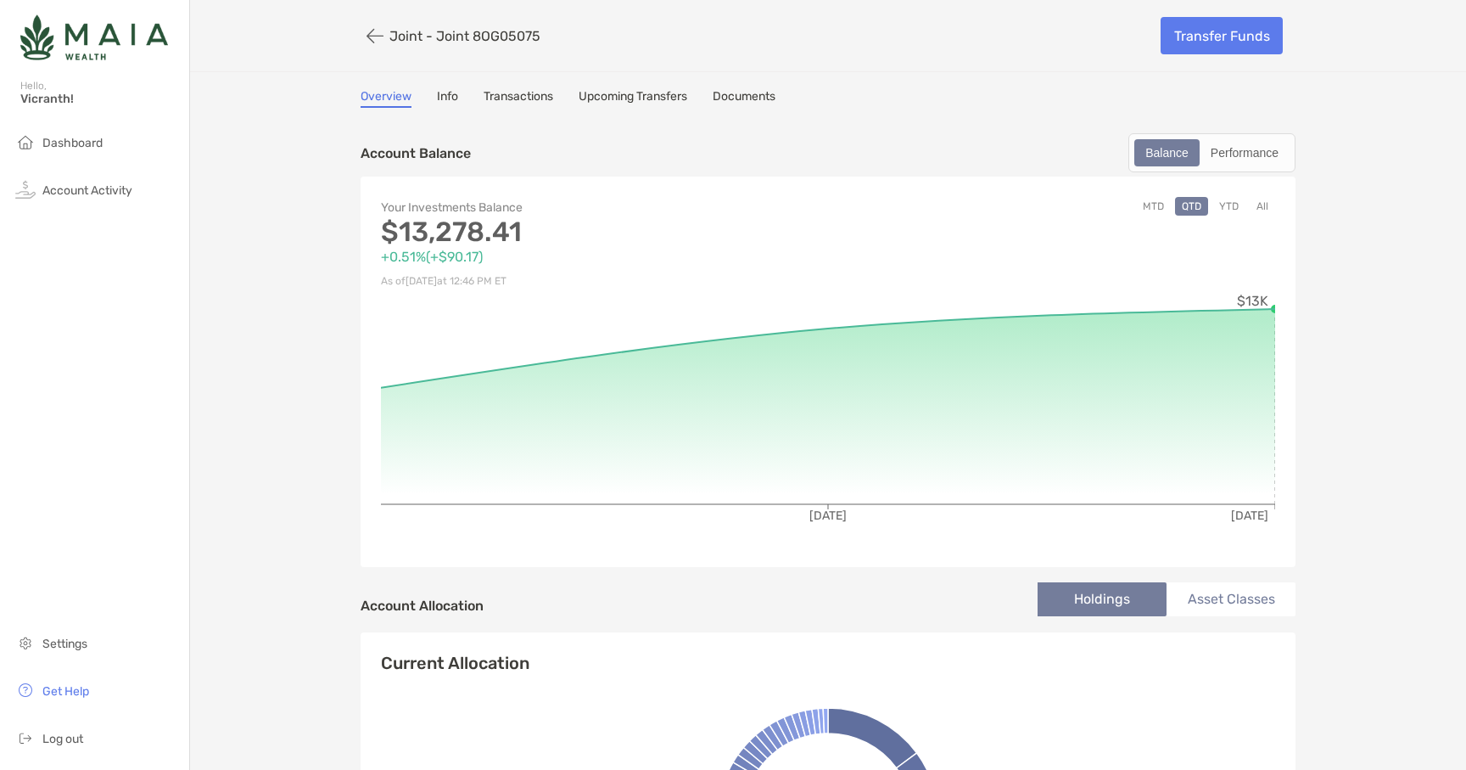
click at [514, 102] on link "Transactions" at bounding box center [519, 98] width 70 height 19
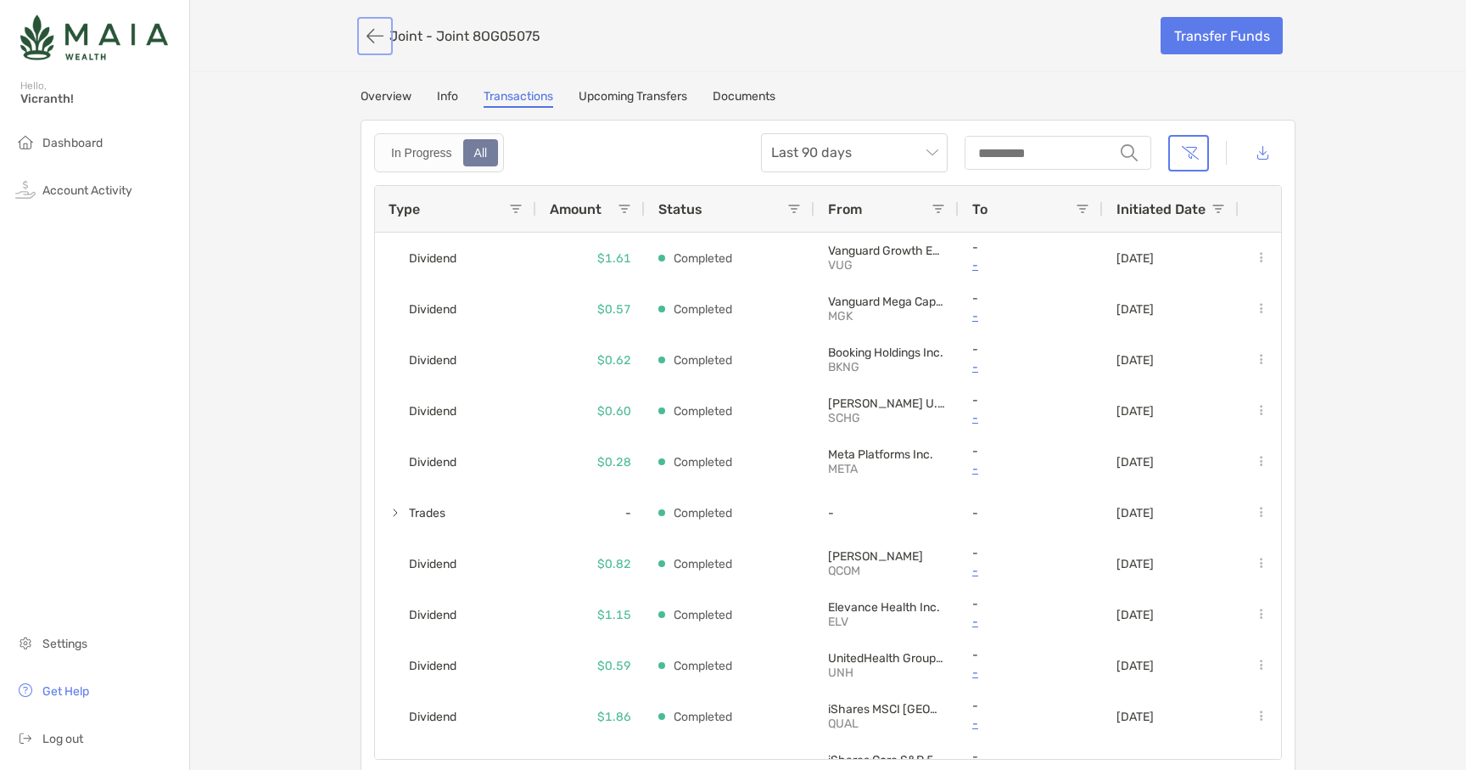
click at [378, 37] on button "button" at bounding box center [375, 35] width 29 height 31
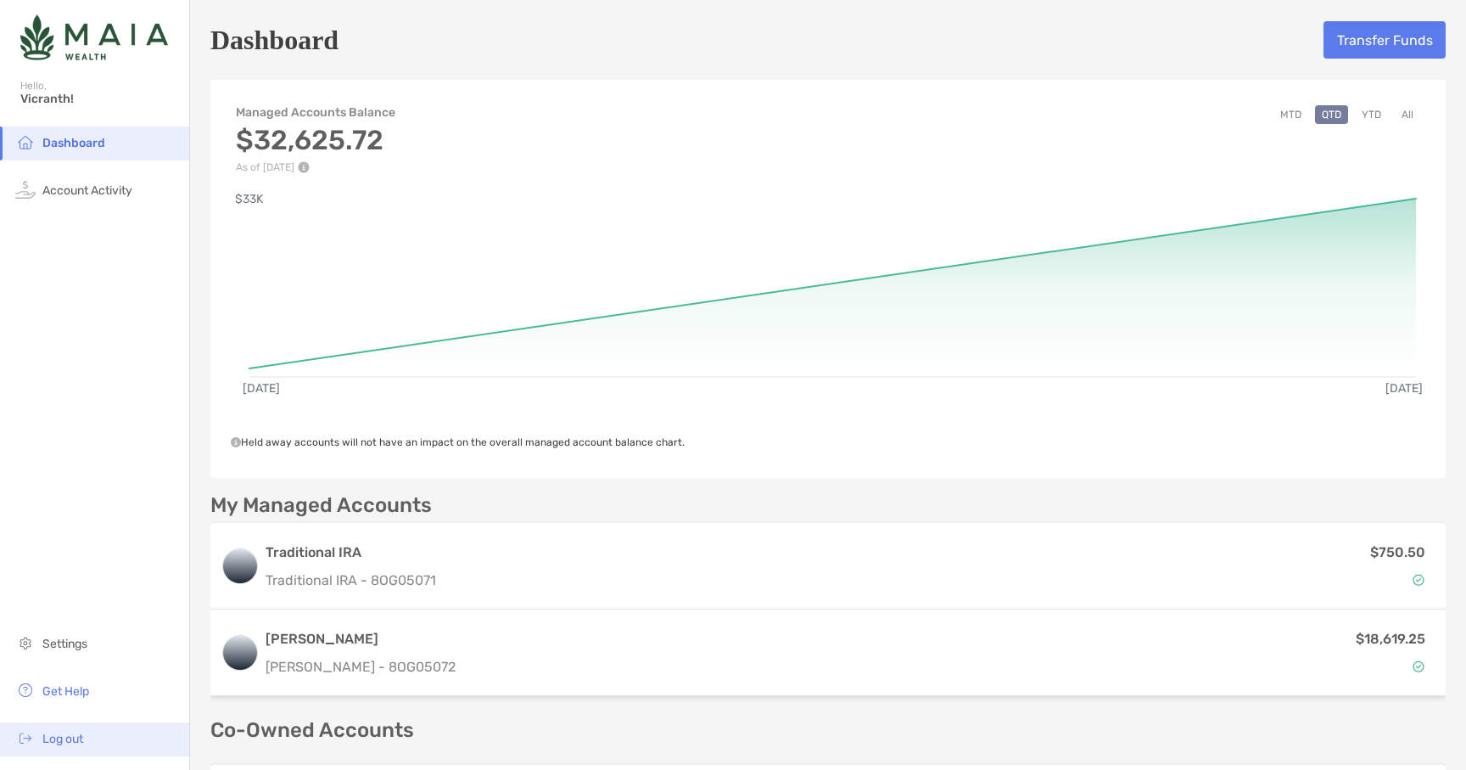
click at [70, 744] on span "Log out" at bounding box center [62, 738] width 41 height 14
